Goal: Find specific page/section: Find specific page/section

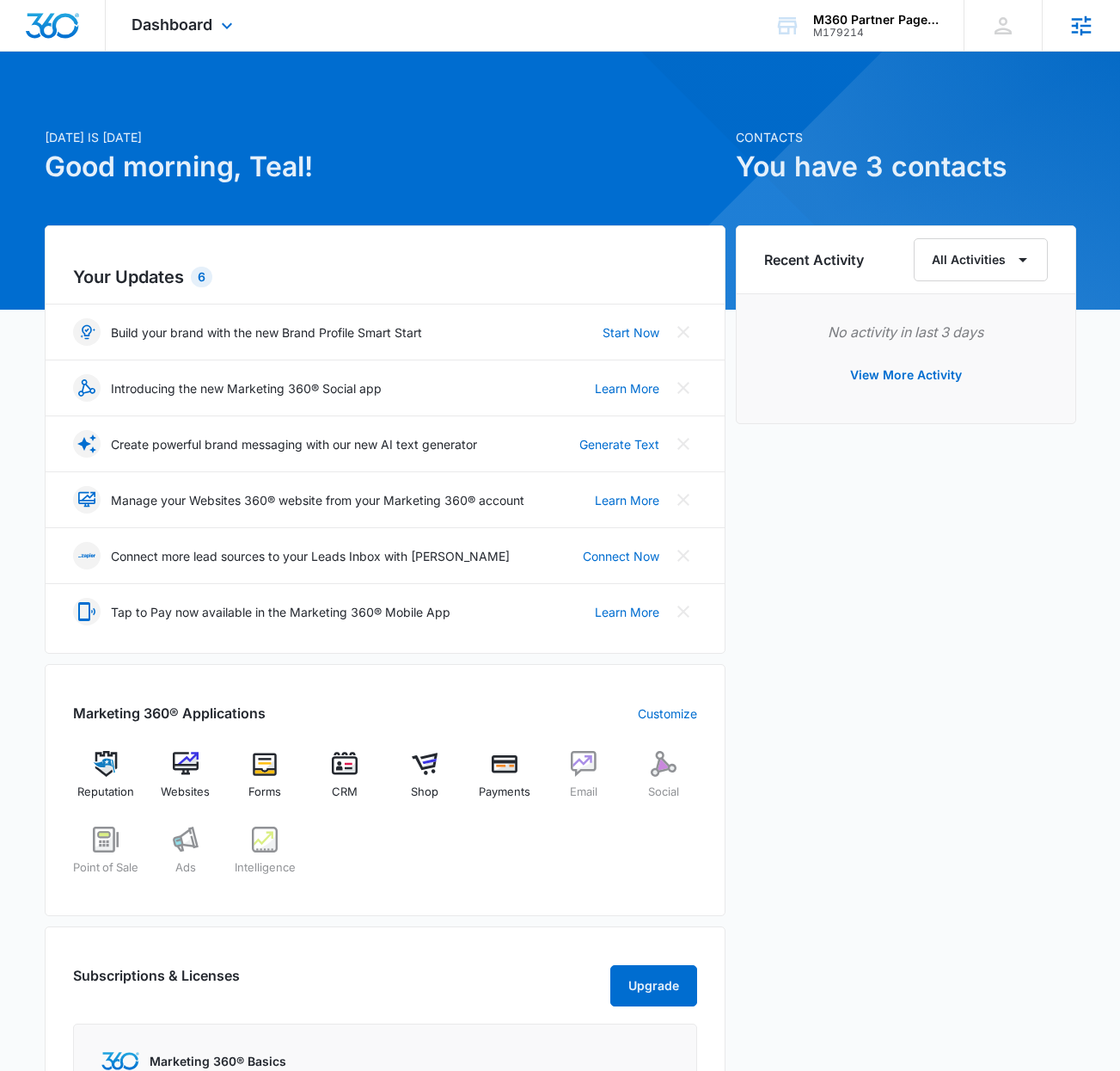
click at [1100, 24] on div "Agencies Agency Management" at bounding box center [1081, 26] width 78 height 51
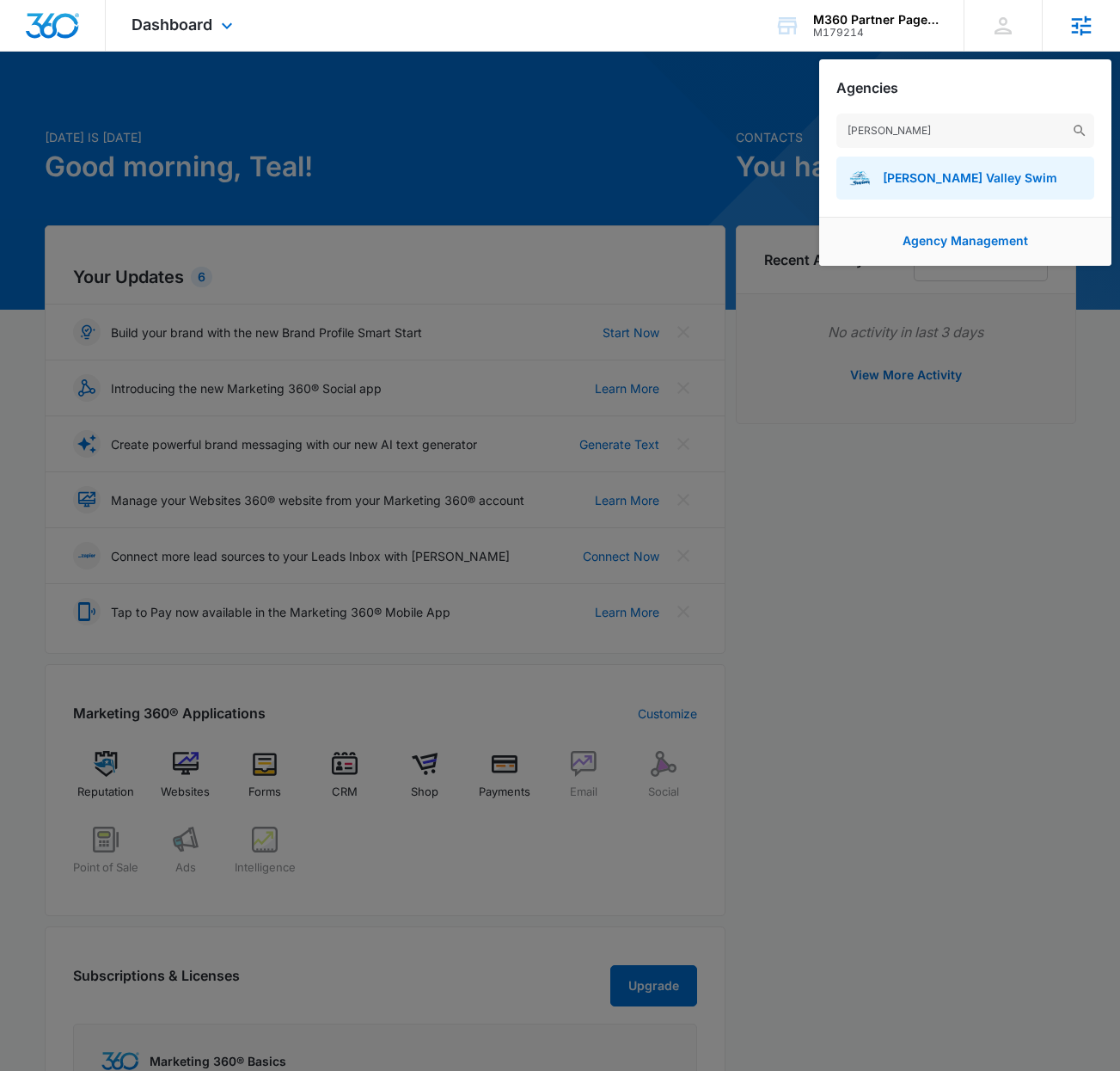
type input "hudson"
click at [858, 185] on img at bounding box center [859, 177] width 21 height 21
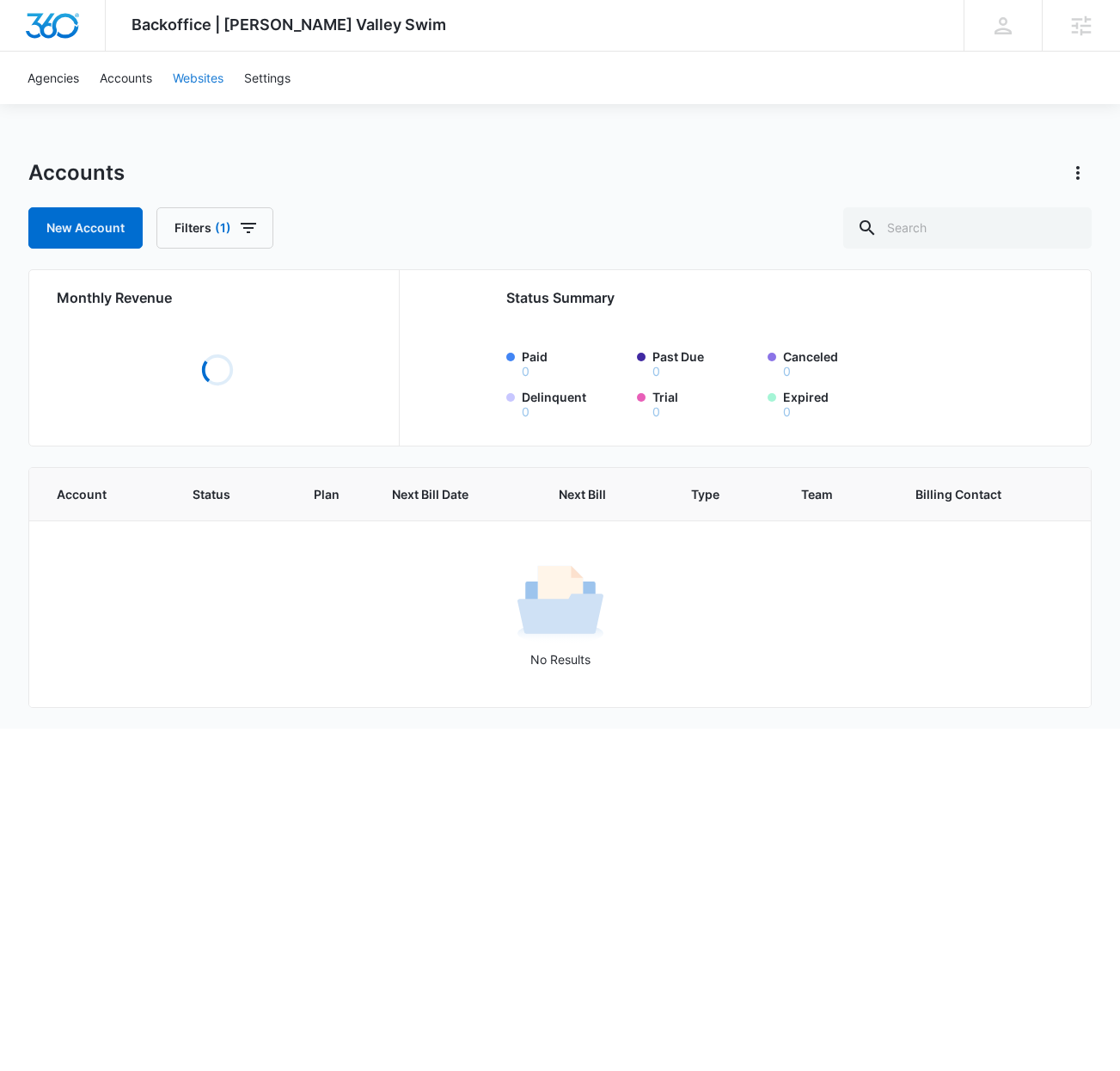
click at [200, 85] on link "Websites" at bounding box center [198, 77] width 71 height 52
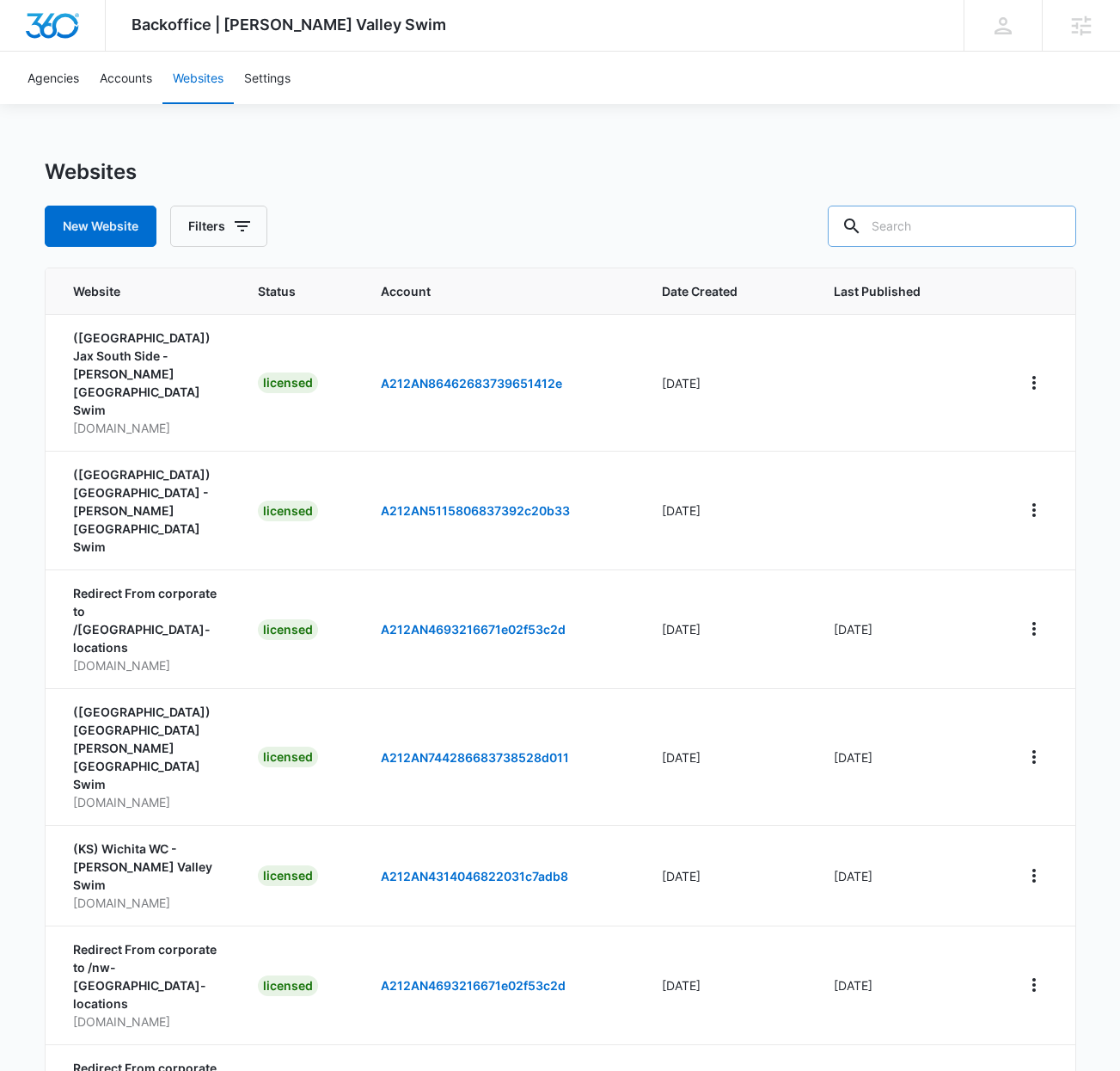
click at [930, 225] on input "text" at bounding box center [953, 227] width 248 height 41
type input "danbury"
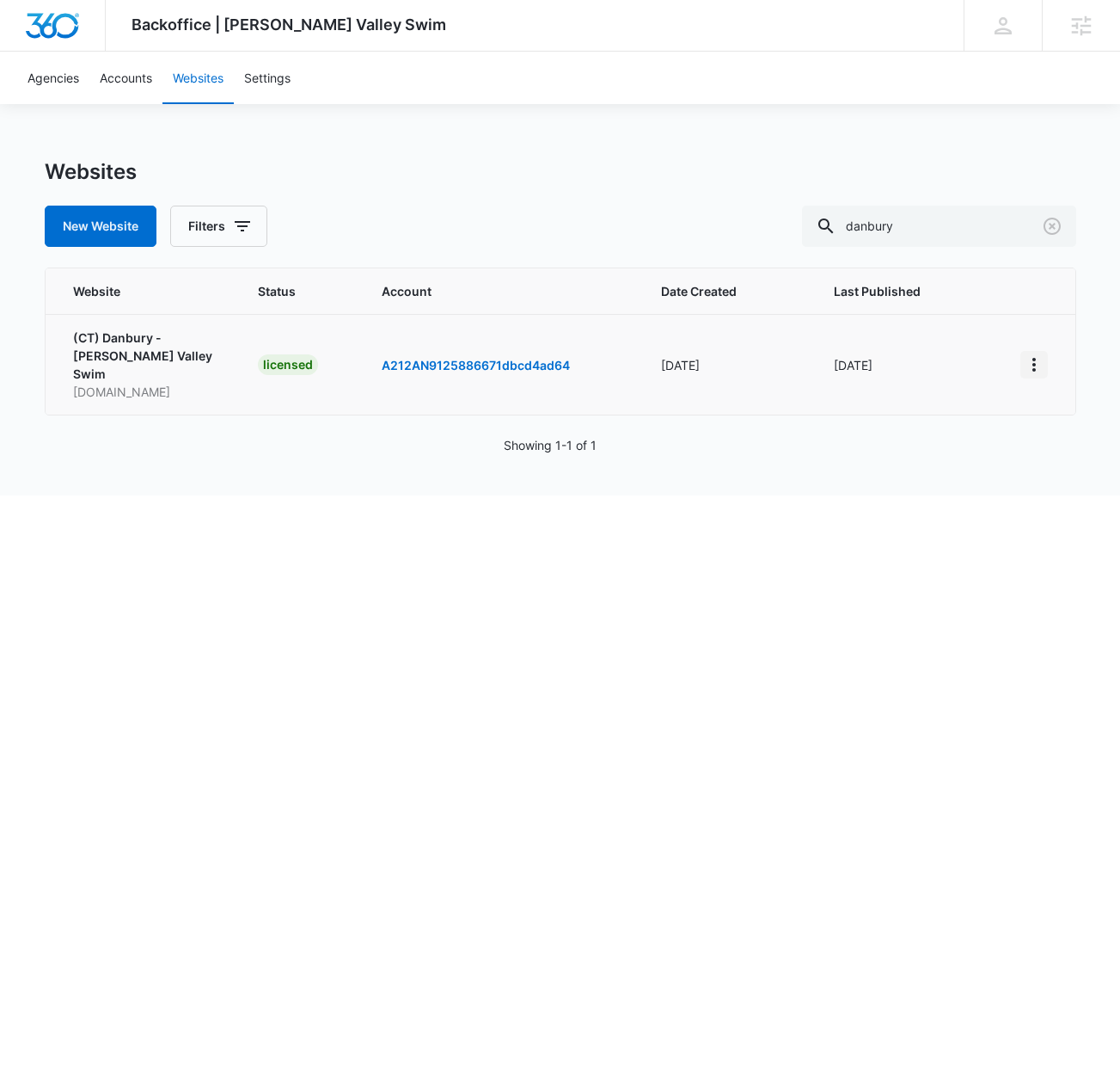
click at [1033, 362] on icon "View More" at bounding box center [1034, 365] width 21 height 21
click at [958, 424] on link "Edit Website" at bounding box center [939, 429] width 70 height 15
